Goal: Task Accomplishment & Management: Complete application form

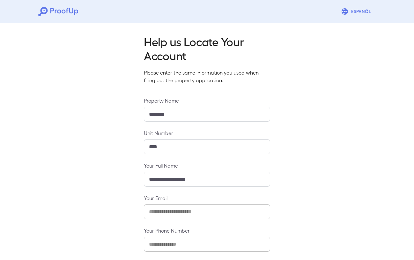
scroll to position [29, 0]
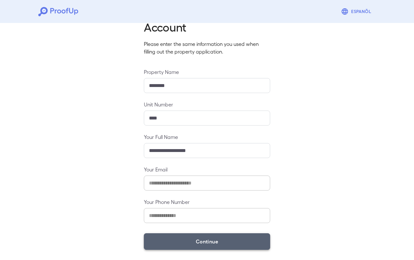
click at [207, 241] on button "Continue" at bounding box center [207, 242] width 126 height 17
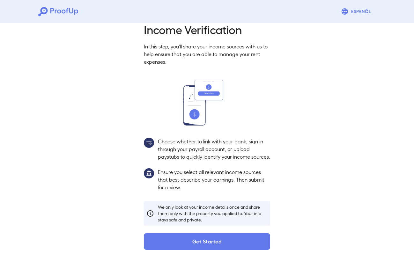
scroll to position [19, 0]
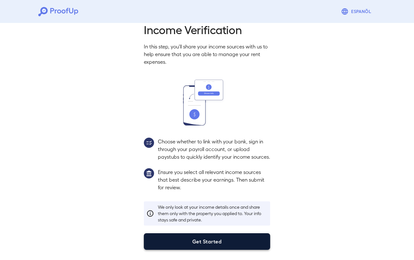
click at [201, 239] on button "Get Started" at bounding box center [207, 242] width 126 height 17
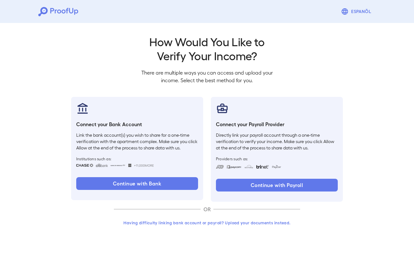
click at [249, 222] on button "Having difficulty linking bank account or payroll? Upload your documents instea…" at bounding box center [207, 222] width 186 height 11
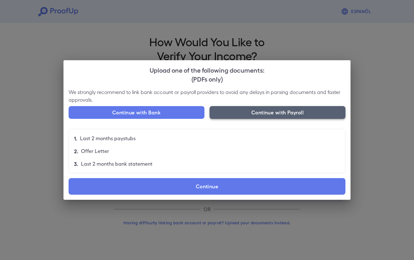
click at [273, 110] on button "Continue with Payroll" at bounding box center [278, 112] width 136 height 13
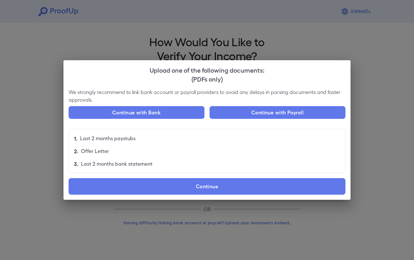
click at [288, 30] on div "Upload one of the following documents: (PDFs only) We strongly recommend to lin…" at bounding box center [207, 130] width 414 height 260
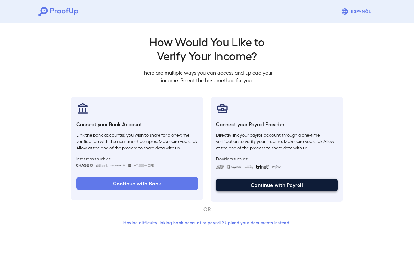
click at [281, 186] on button "Continue with Payroll" at bounding box center [277, 185] width 122 height 13
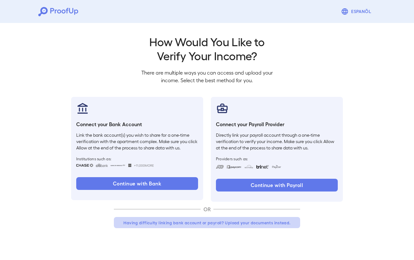
click at [272, 226] on button "Having difficulty linking bank account or payroll? Upload your documents instea…" at bounding box center [207, 222] width 186 height 11
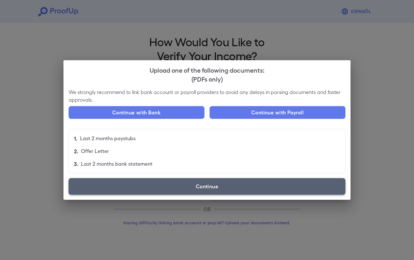
click at [220, 189] on label "Continue" at bounding box center [207, 186] width 277 height 17
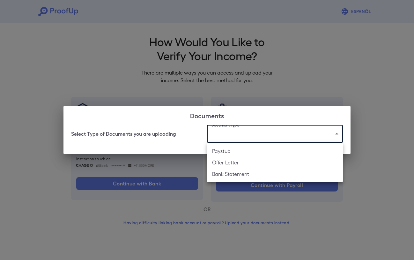
click at [267, 135] on body "Espanõl Go back How Would You Like to Verify Your Income? There are multiple wa…" at bounding box center [207, 122] width 414 height 244
click at [245, 151] on li "Paystub" at bounding box center [275, 150] width 136 height 11
type input "*******"
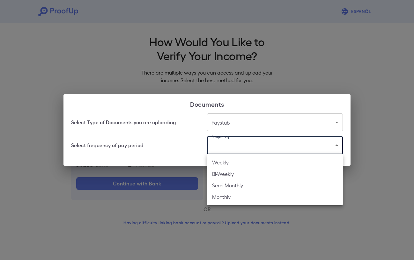
click at [245, 151] on body "Espanõl Go back How Would You Like to Verify Your Income? There are multiple wa…" at bounding box center [207, 122] width 414 height 244
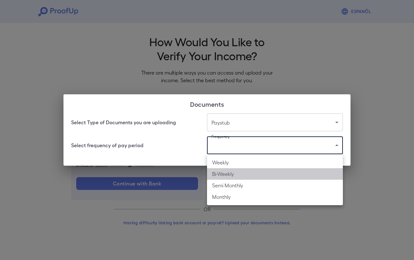
click at [242, 174] on li "Bi-Weekly" at bounding box center [275, 173] width 136 height 11
type input "*********"
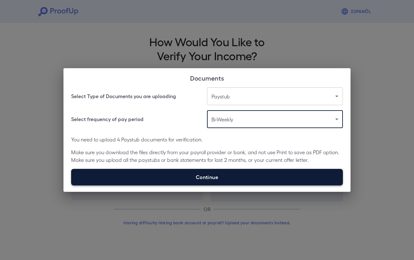
click at [242, 174] on label "Continue" at bounding box center [207, 177] width 272 height 17
click at [71, 185] on input "Continue" at bounding box center [71, 185] width 0 height 0
type input "**********"
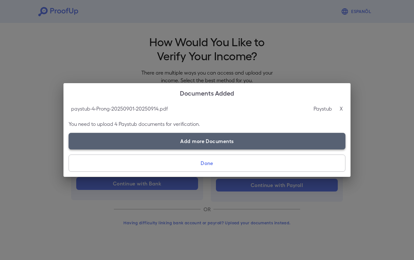
click at [202, 139] on label "Add more Documents" at bounding box center [207, 141] width 277 height 17
click at [69, 149] on input "Add more Documents" at bounding box center [69, 149] width 0 height 0
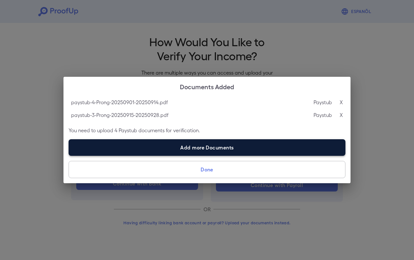
click at [228, 147] on label "Add more Documents" at bounding box center [207, 147] width 277 height 17
click at [69, 156] on input "Add more Documents" at bounding box center [69, 156] width 0 height 0
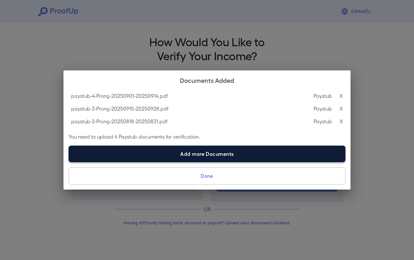
click at [211, 152] on label "Add more Documents" at bounding box center [207, 154] width 277 height 17
click at [69, 162] on input "Add more Documents" at bounding box center [69, 162] width 0 height 0
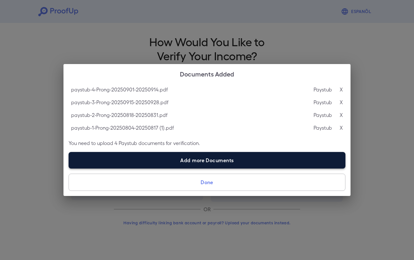
click at [200, 163] on label "Add more Documents" at bounding box center [207, 160] width 277 height 17
click at [69, 168] on input "Add more Documents" at bounding box center [69, 168] width 0 height 0
type input "**********"
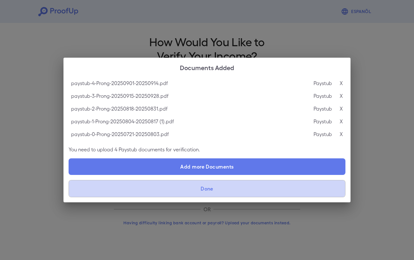
click at [221, 188] on button "Done" at bounding box center [207, 188] width 277 height 17
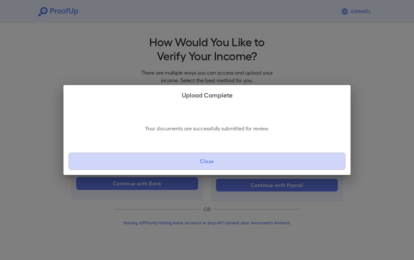
click at [207, 163] on button "Close" at bounding box center [207, 161] width 277 height 17
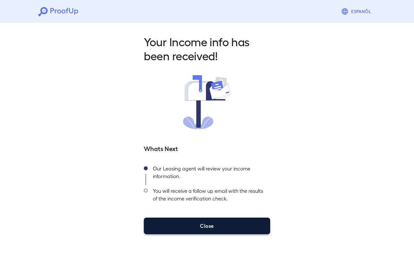
click at [220, 221] on button "Close" at bounding box center [207, 226] width 126 height 17
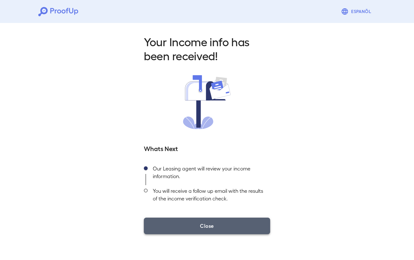
click at [218, 225] on button "Close" at bounding box center [207, 226] width 126 height 17
click at [209, 228] on button "Close" at bounding box center [207, 226] width 126 height 17
click at [216, 225] on button "Close" at bounding box center [207, 226] width 126 height 17
